Goal: Information Seeking & Learning: Learn about a topic

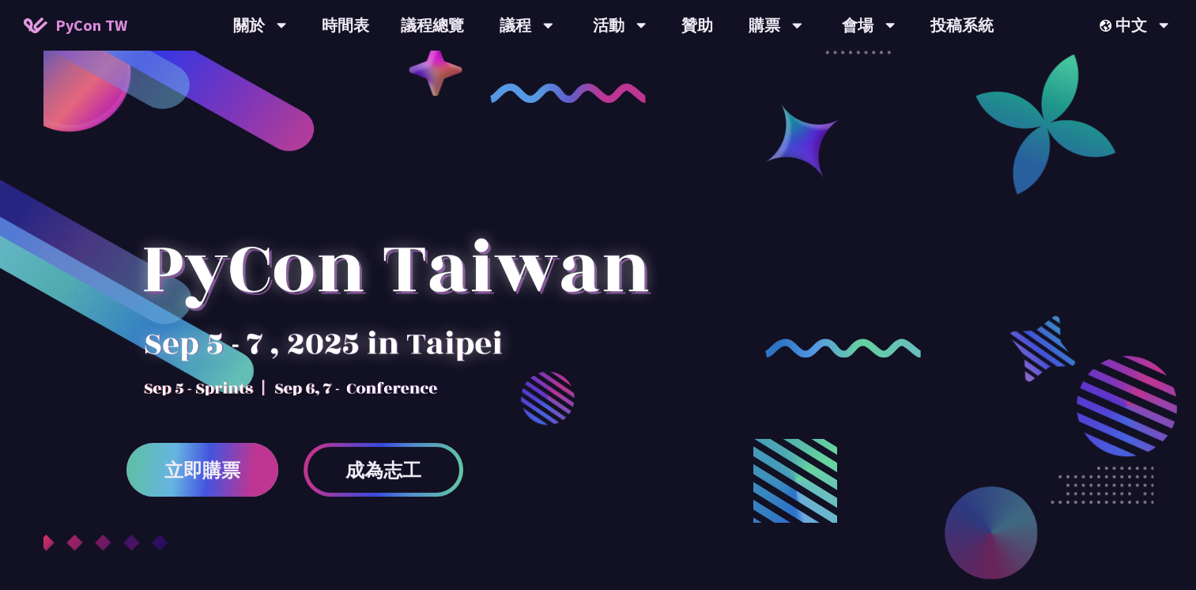
click at [216, 473] on span "立即購票" at bounding box center [202, 470] width 76 height 20
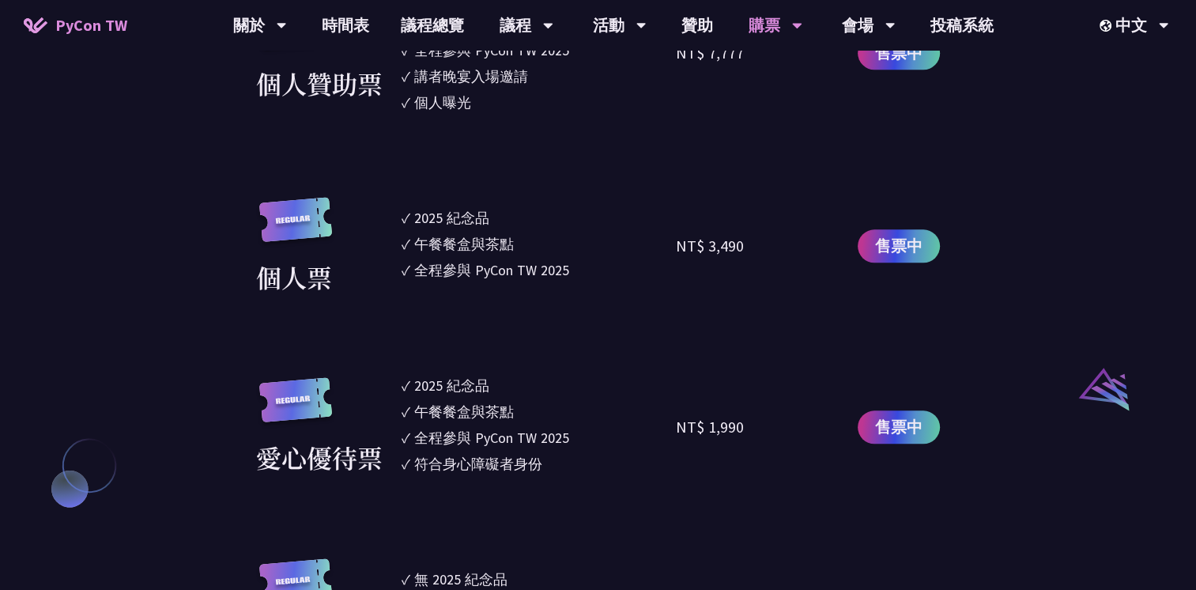
scroll to position [1446, 0]
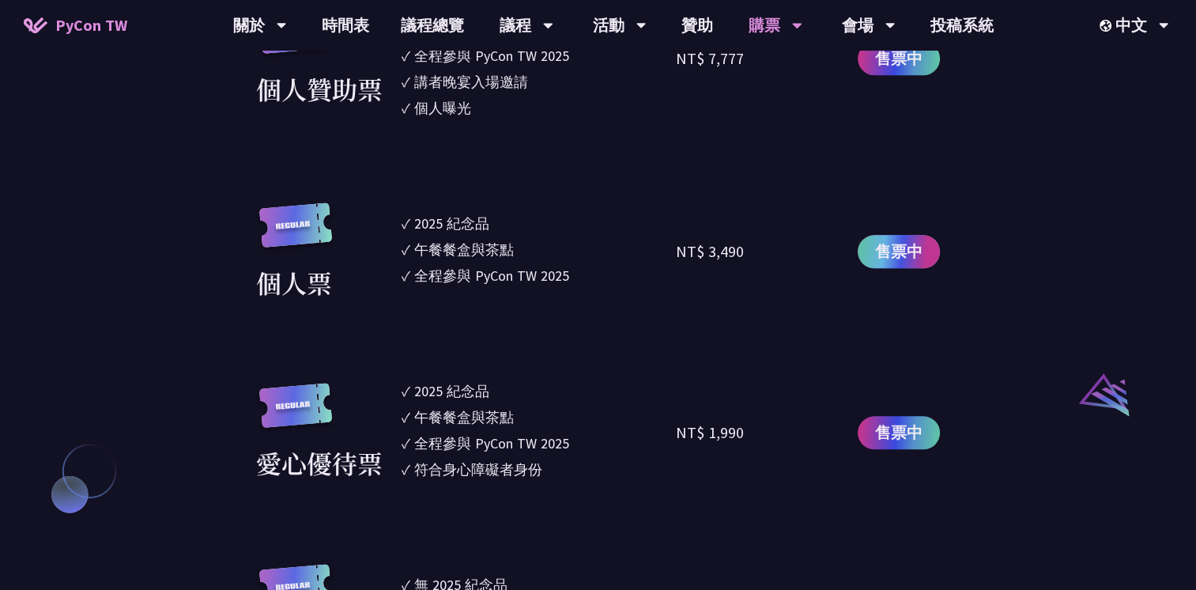
click at [899, 256] on span "售票中" at bounding box center [898, 251] width 47 height 24
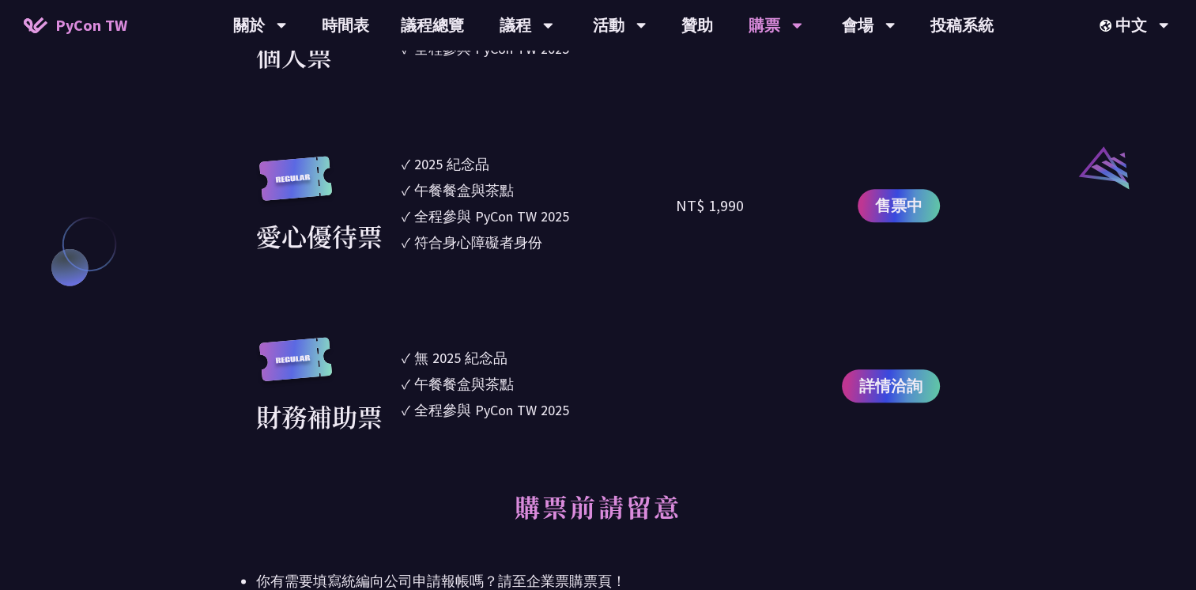
scroll to position [0, 0]
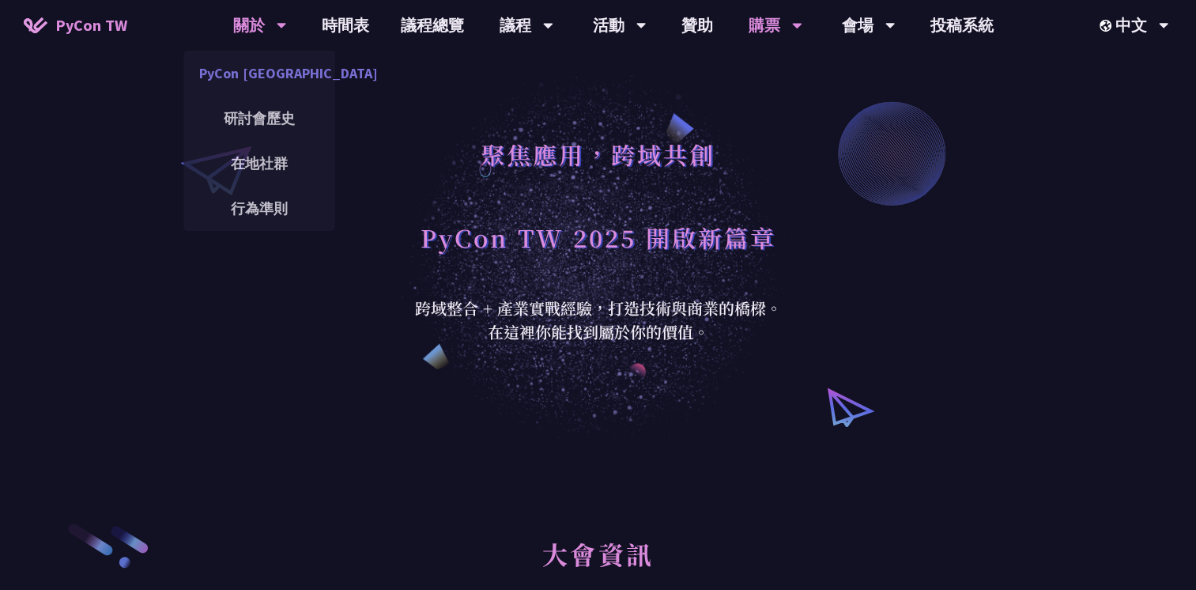
click at [281, 75] on link "PyCon [GEOGRAPHIC_DATA]" at bounding box center [259, 73] width 152 height 37
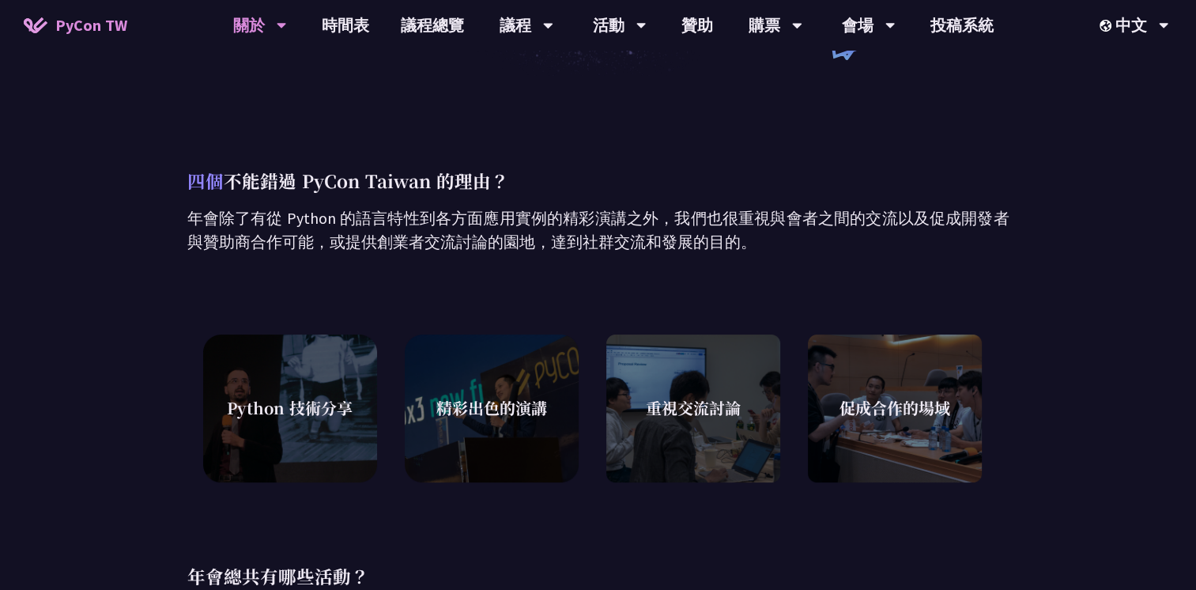
scroll to position [371, 0]
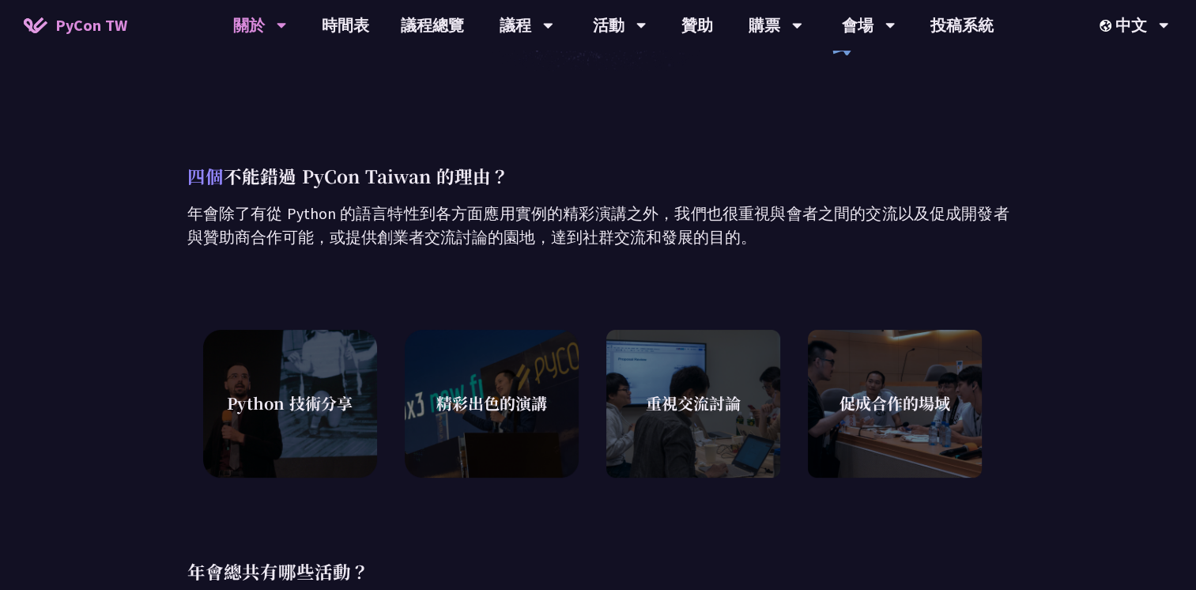
click at [251, 405] on span "Python 技術分享" at bounding box center [290, 403] width 126 height 24
click at [316, 378] on div "Python 技術分享" at bounding box center [290, 403] width 174 height 158
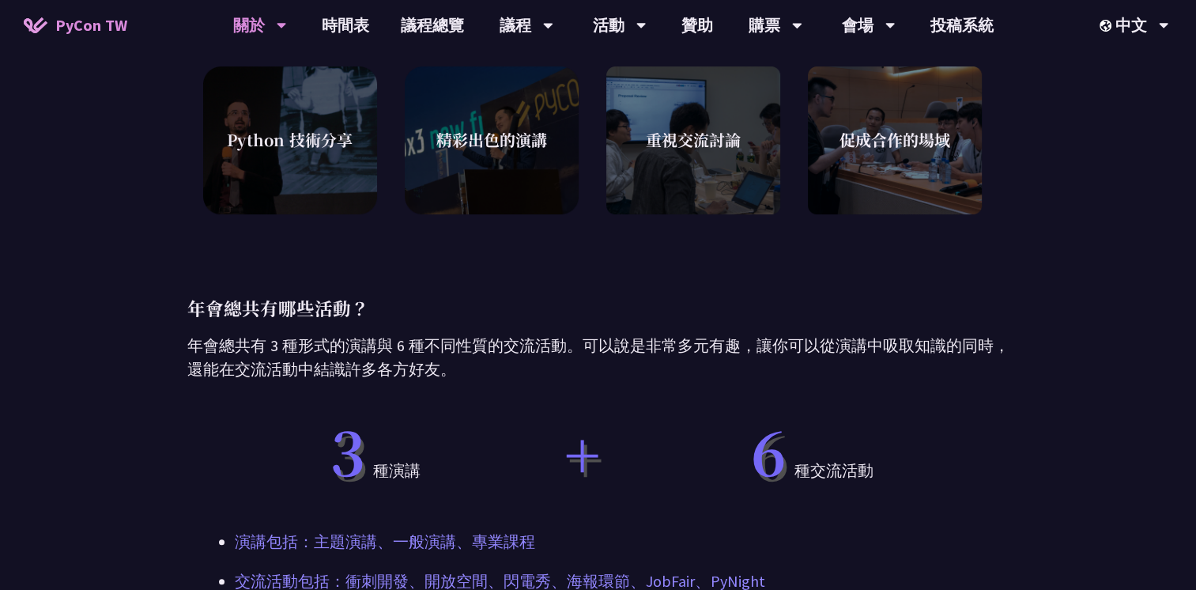
scroll to position [632, 0]
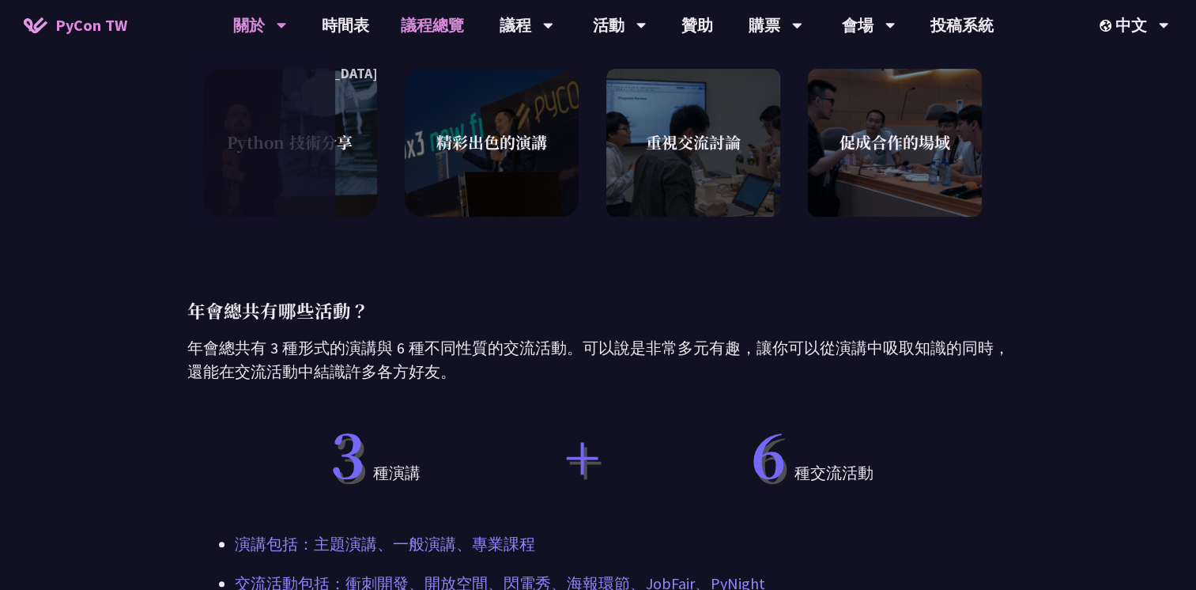
click at [412, 27] on link "議程總覽" at bounding box center [432, 25] width 95 height 51
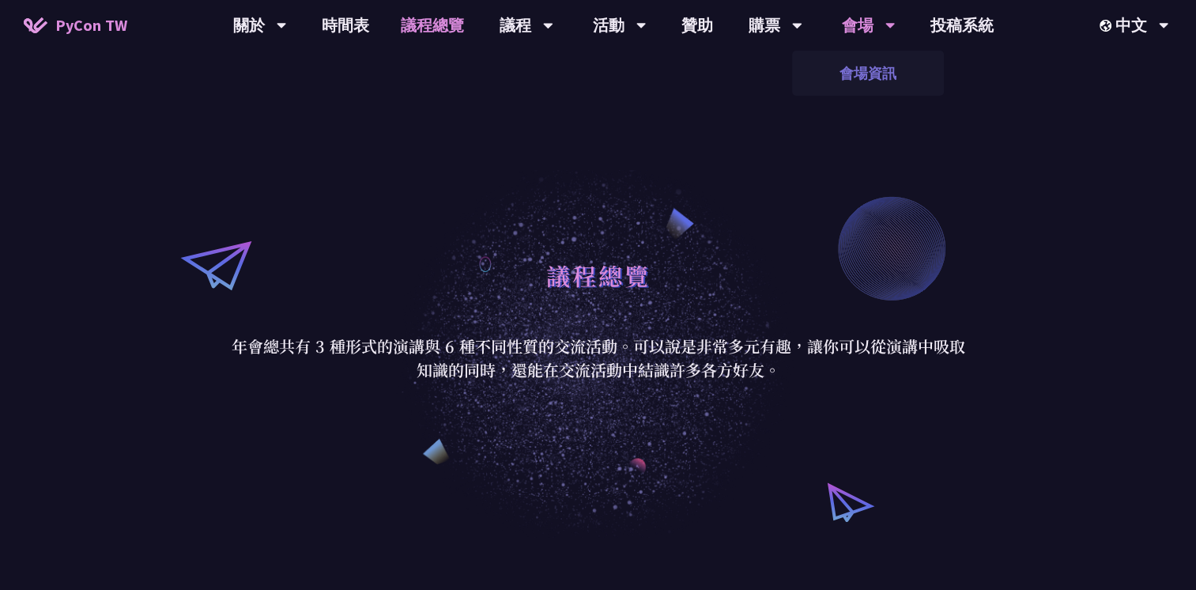
click at [866, 74] on link "會場資訊" at bounding box center [868, 73] width 152 height 37
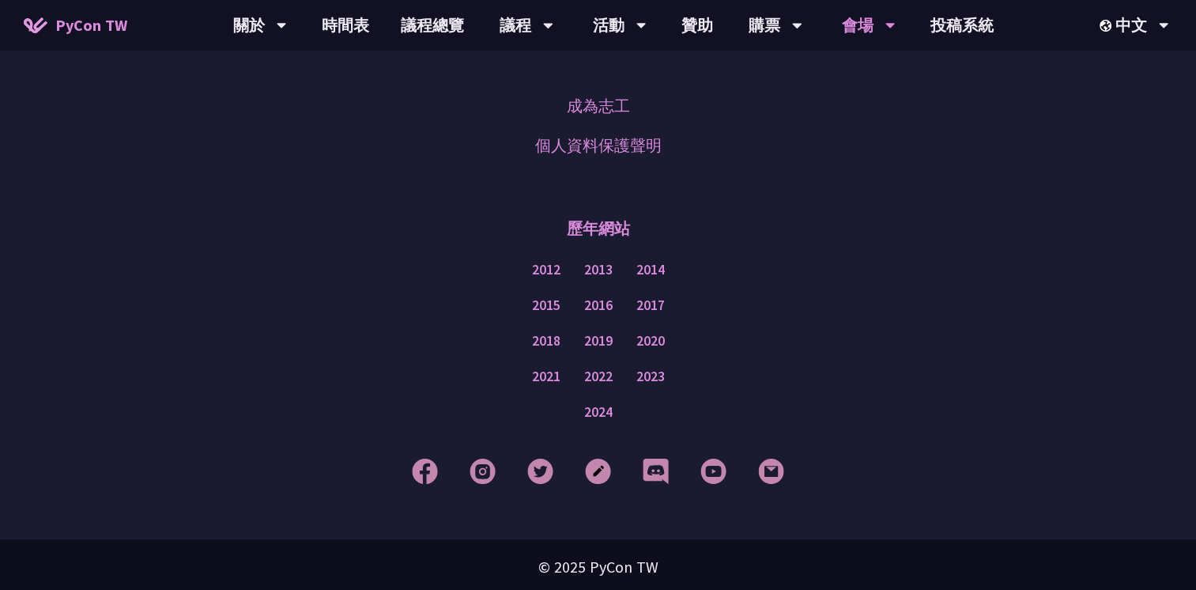
scroll to position [1570, 0]
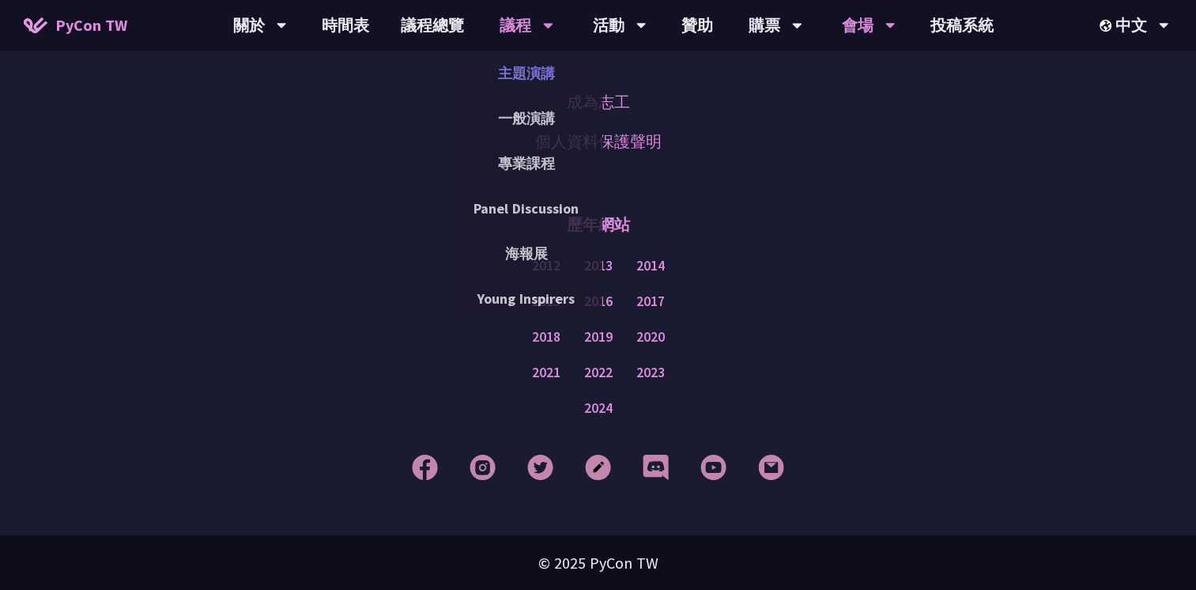
click at [533, 74] on link "主題演講" at bounding box center [527, 73] width 152 height 37
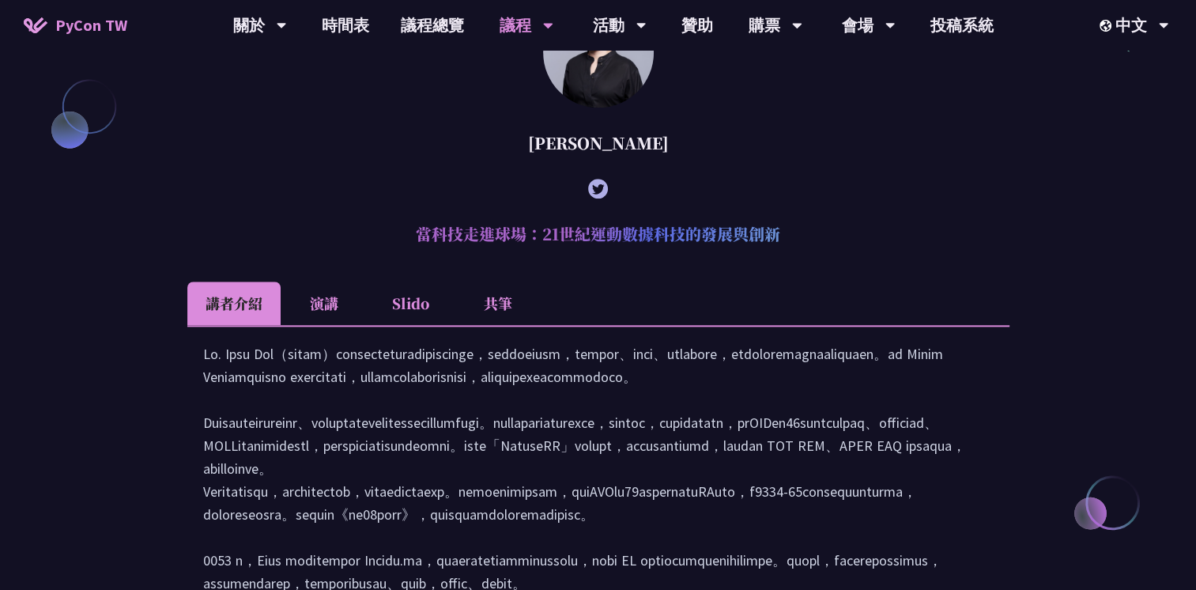
scroll to position [1826, 0]
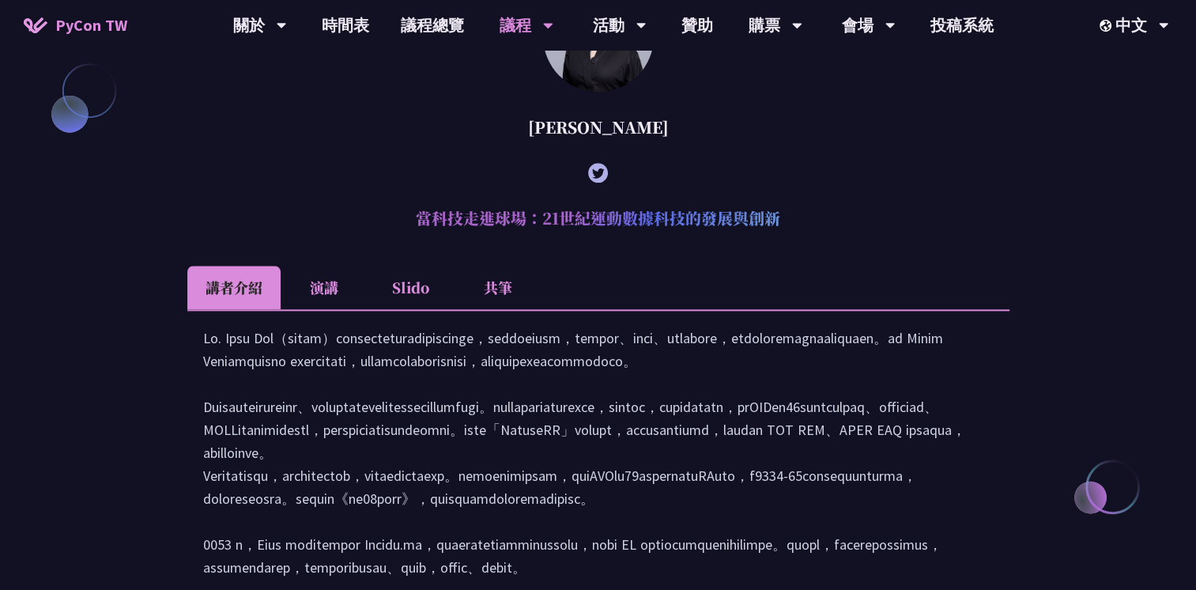
click at [591, 183] on icon at bounding box center [598, 173] width 20 height 20
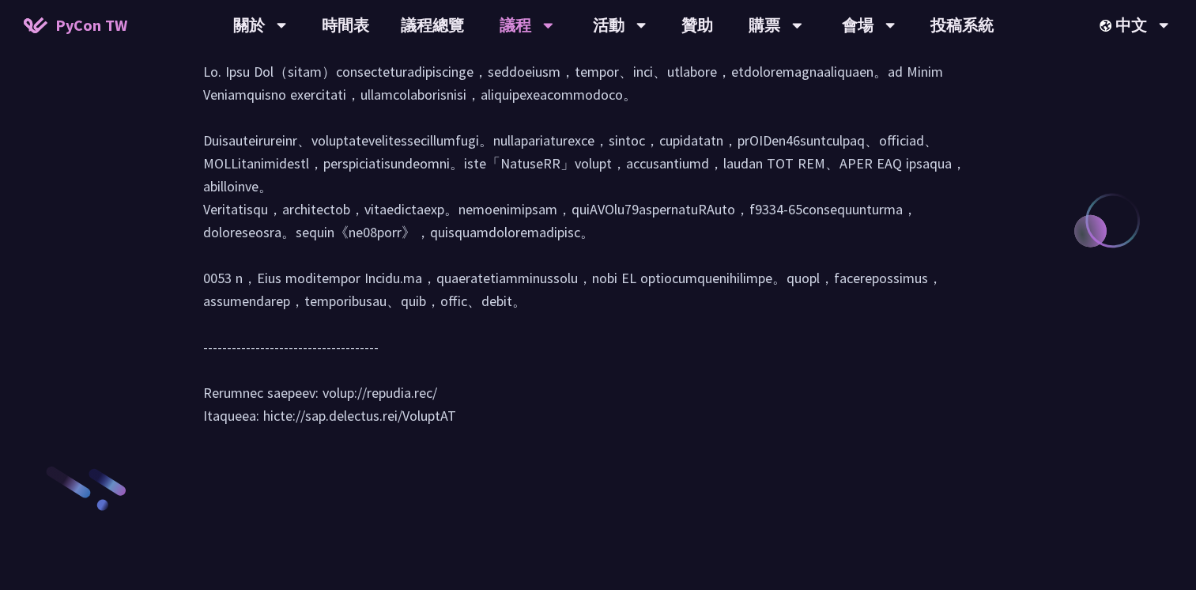
scroll to position [2084, 0]
